Goal: Share content

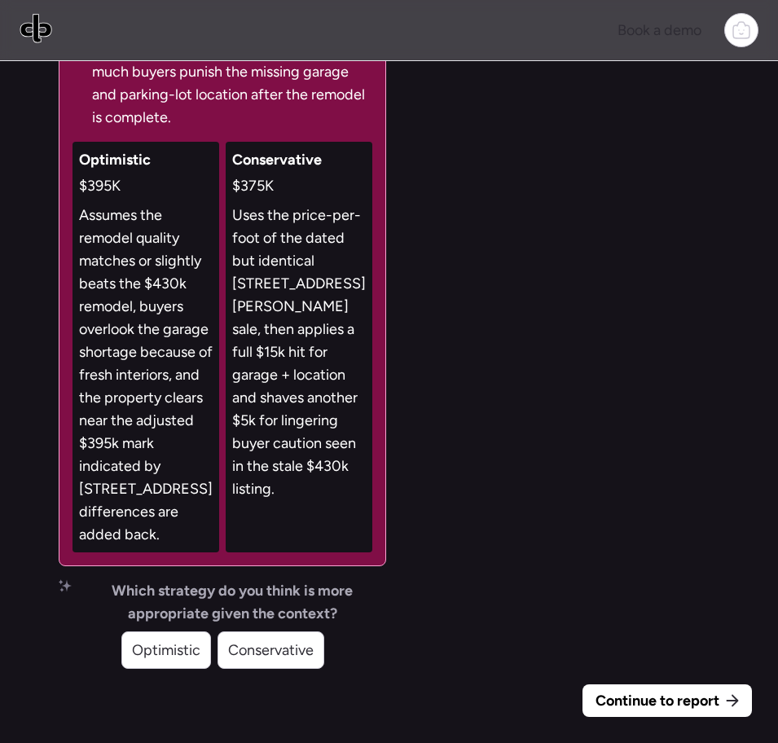
click at [613, 666] on span "Continue to report" at bounding box center [657, 700] width 124 height 23
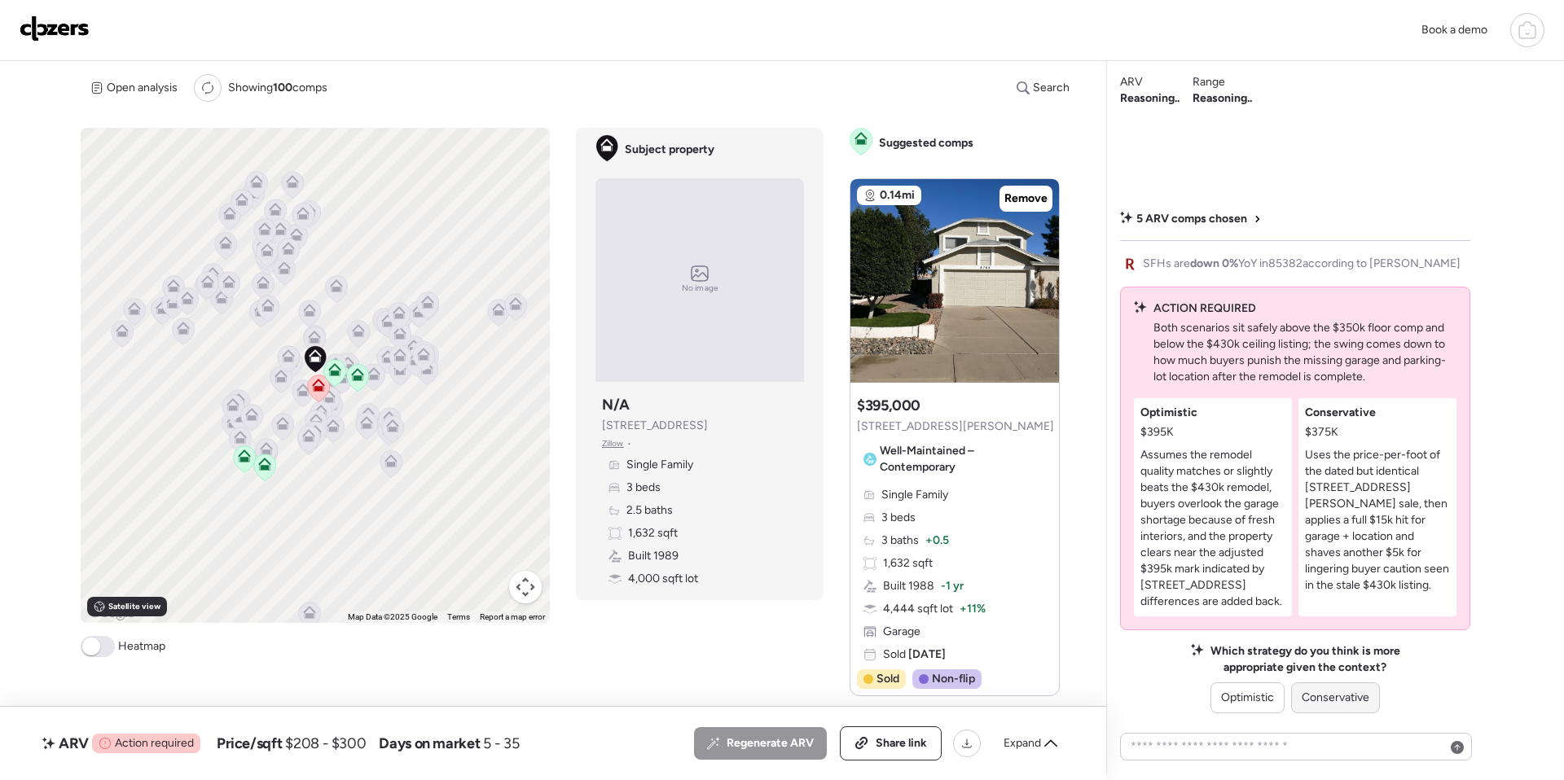
click at [1323, 666] on span "Conservative" at bounding box center [1335, 698] width 68 height 16
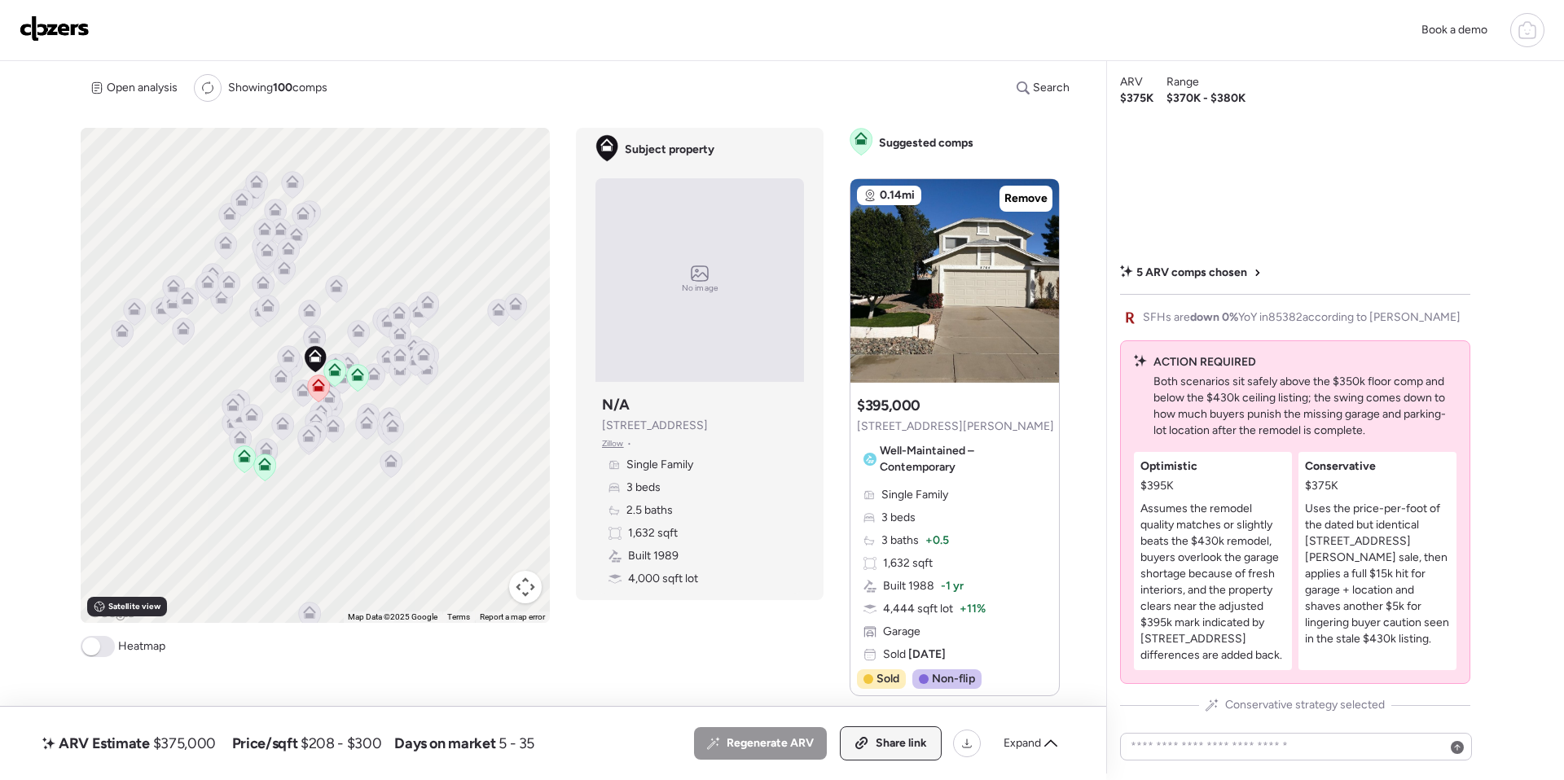
click at [887, 666] on div "Share link" at bounding box center [890, 743] width 100 height 33
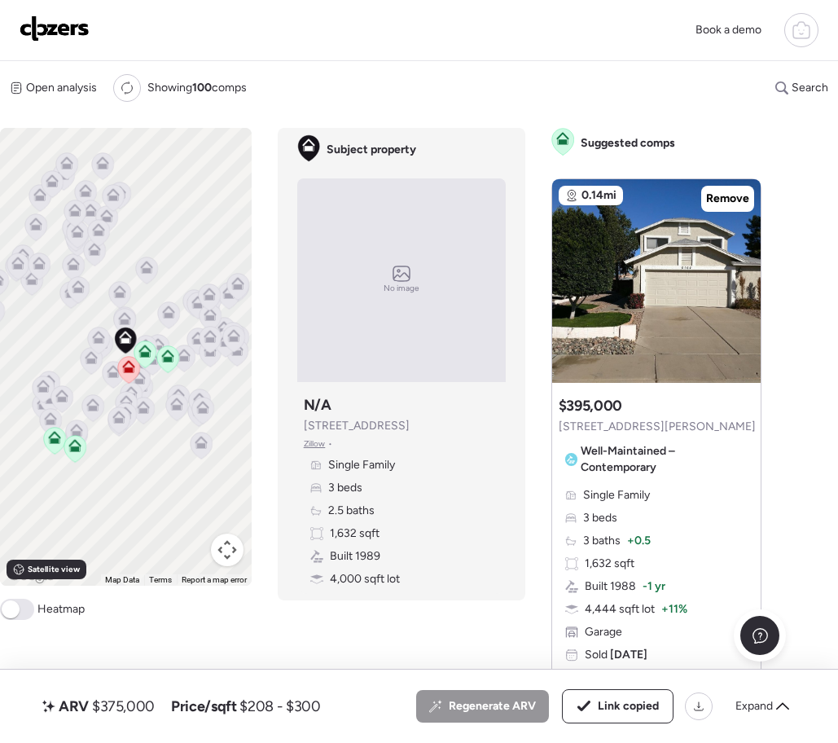
click at [66, 20] on img at bounding box center [55, 28] width 70 height 26
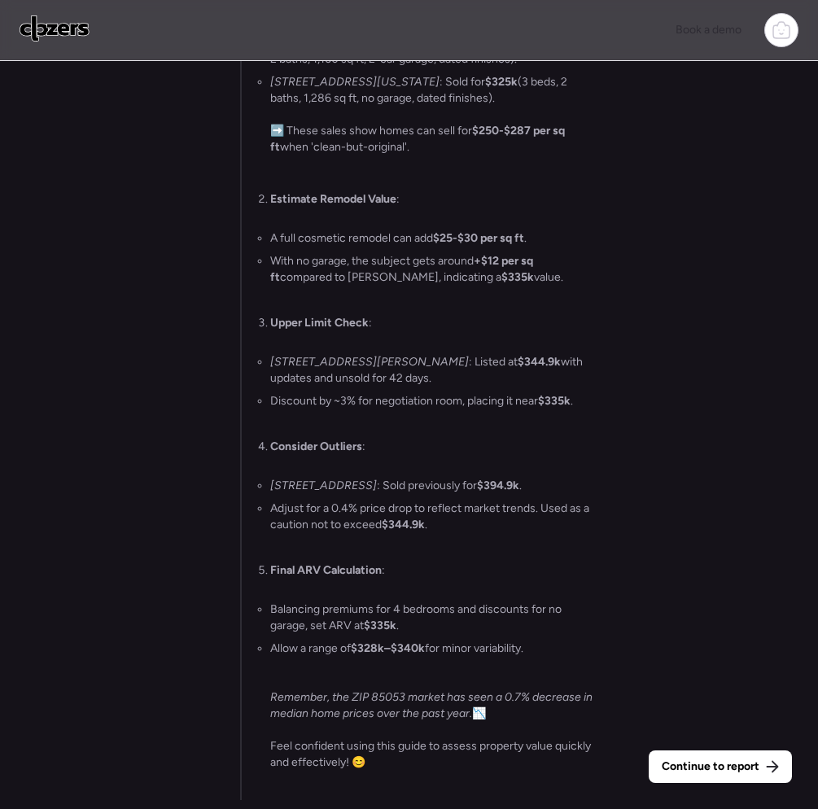
click at [2, 330] on div "Continue to report Gathering all comps... I found 100 possible comps near [STRE…" at bounding box center [409, 437] width 818 height 752
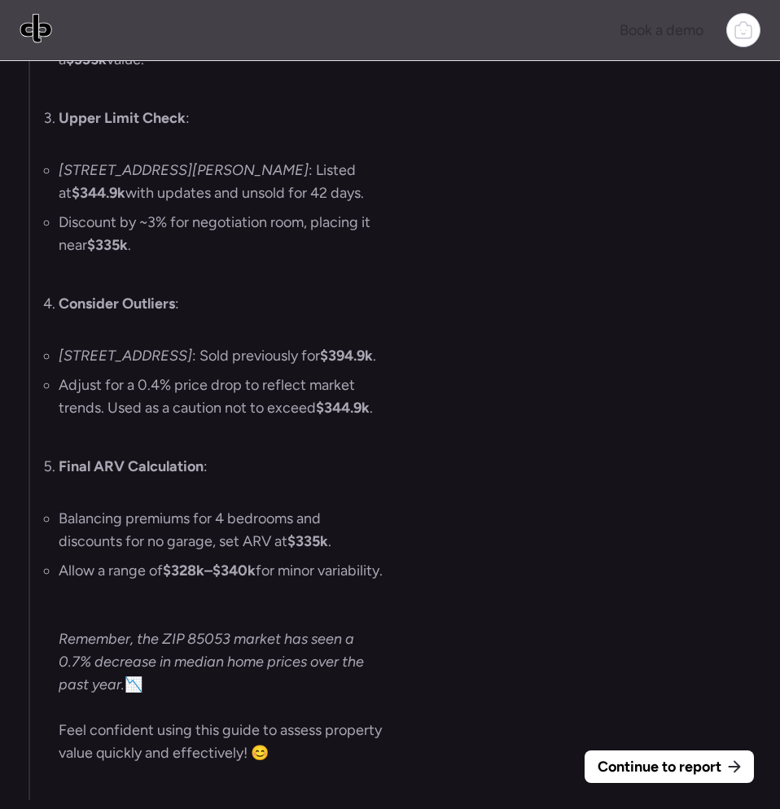
click at [680, 734] on span "Continue to report" at bounding box center [660, 767] width 124 height 23
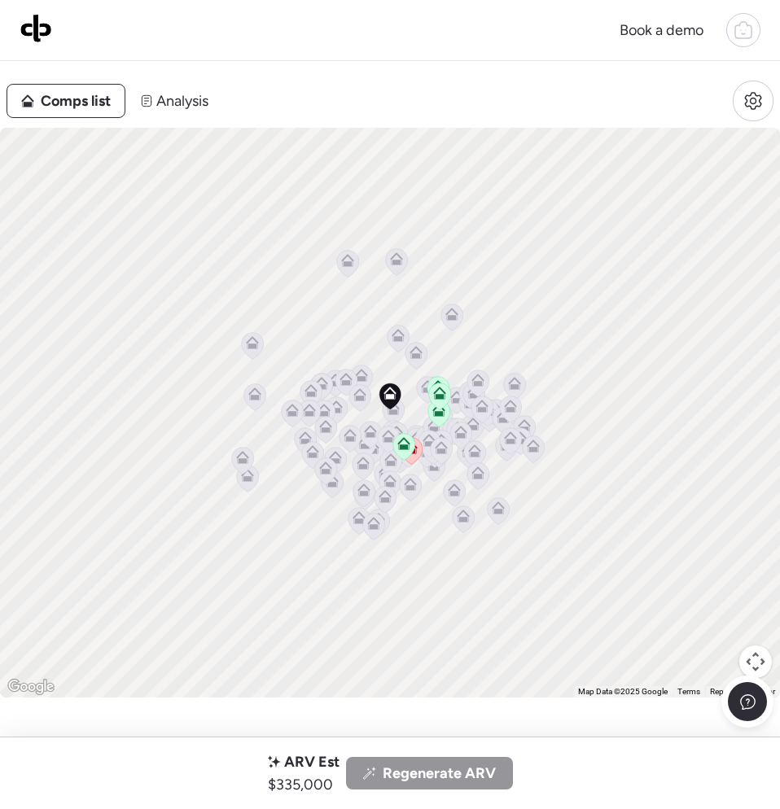
click at [673, 734] on div "ARV Est $335,000 Regenerate ARV" at bounding box center [390, 774] width 780 height 72
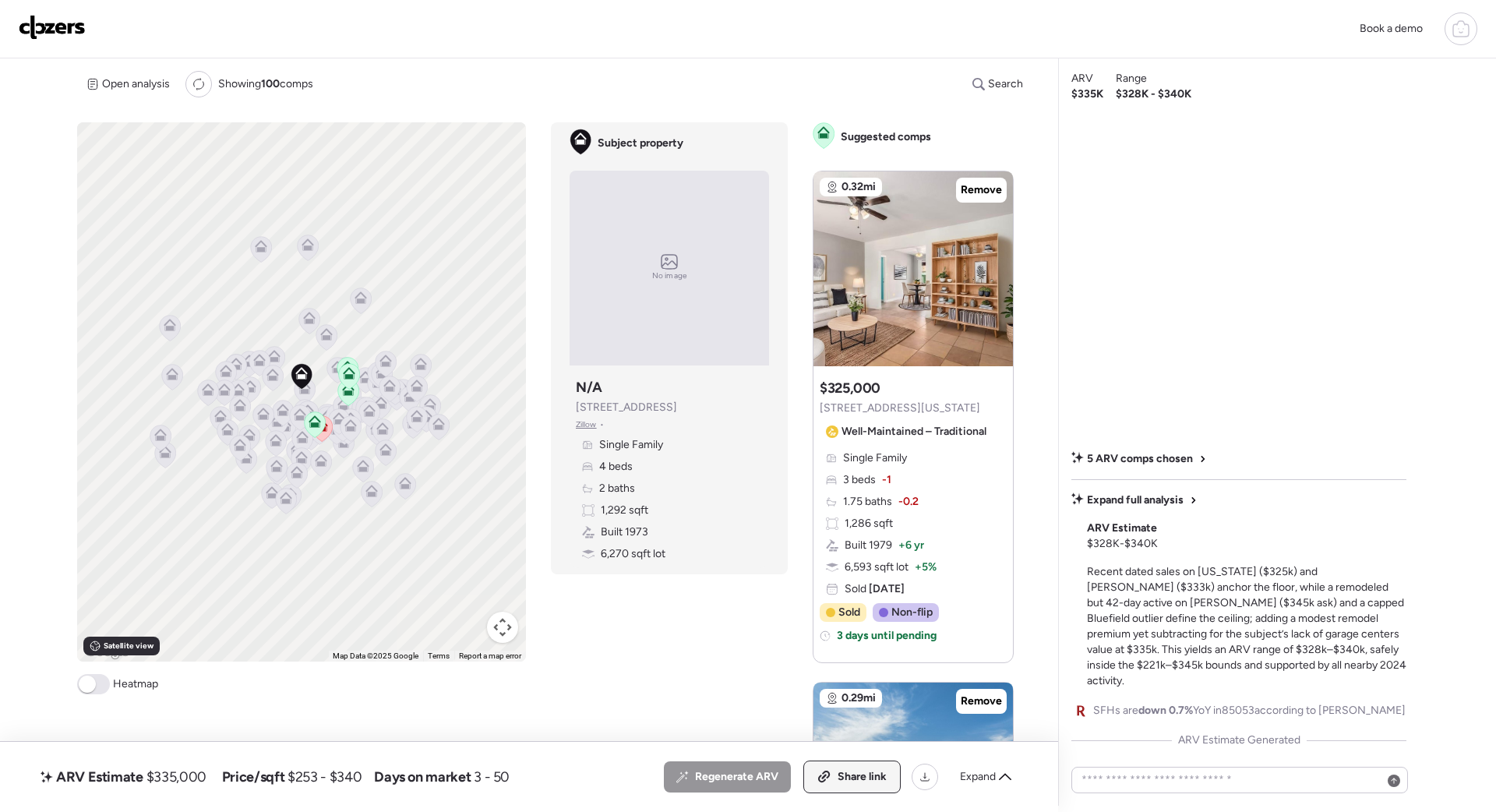
click at [781, 702] on span "Share link" at bounding box center [861, 777] width 49 height 15
click at [128, 25] on div "Book a demo" at bounding box center [748, 29] width 1458 height 33
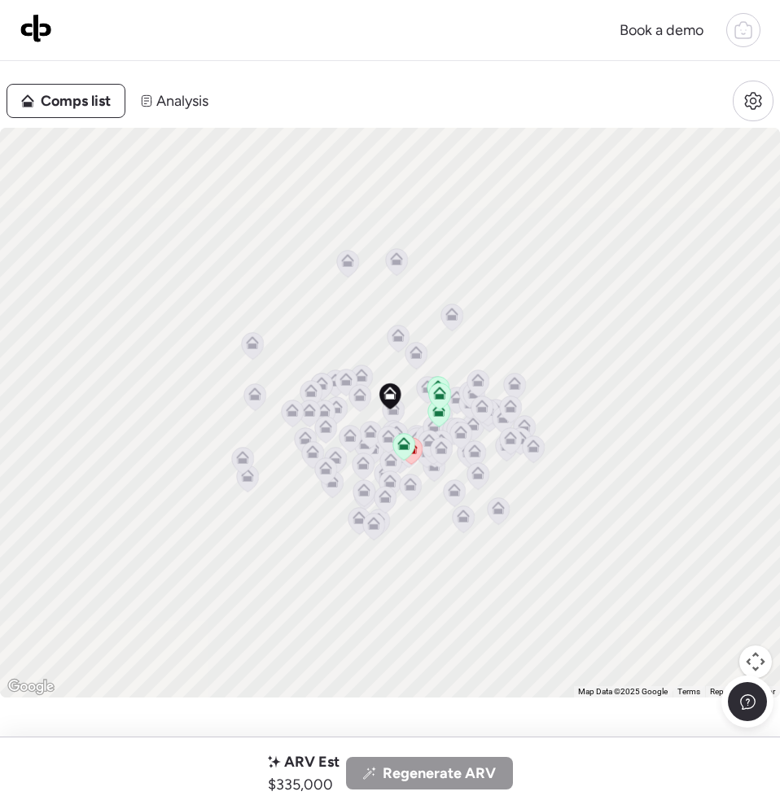
click at [42, 34] on img at bounding box center [36, 28] width 33 height 30
